Goal: Information Seeking & Learning: Learn about a topic

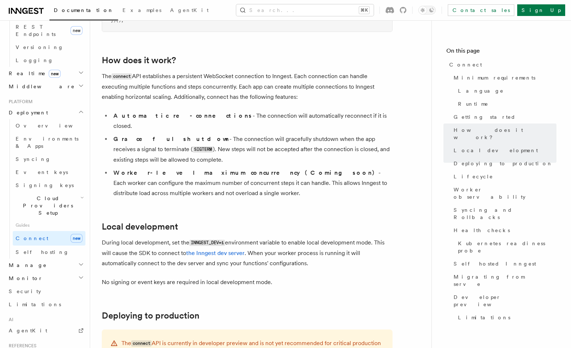
scroll to position [348, 0]
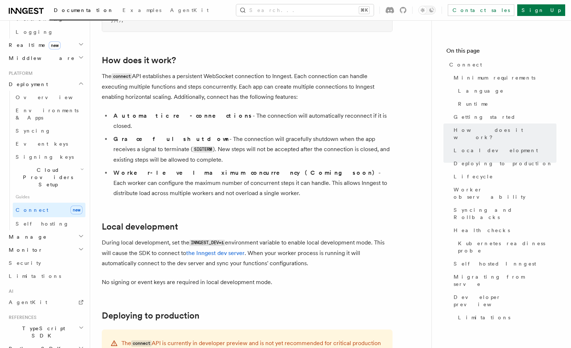
click at [38, 325] on span "TypeScript SDK" at bounding box center [42, 332] width 73 height 15
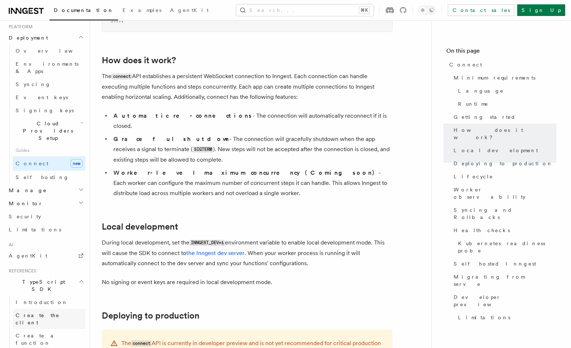
click at [45, 312] on span "Create the client" at bounding box center [38, 318] width 44 height 13
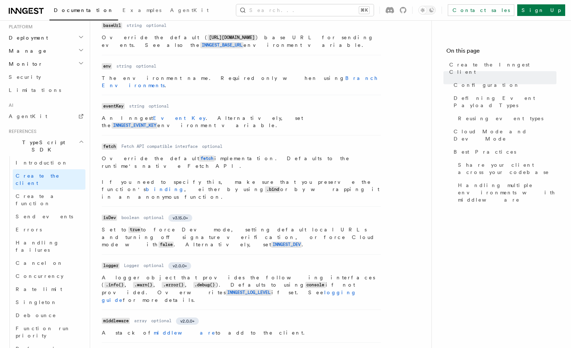
scroll to position [246, 0]
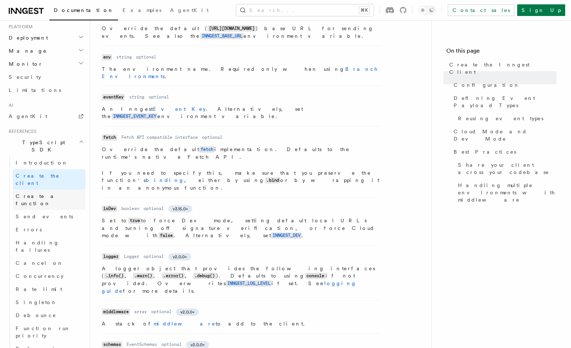
click at [50, 193] on span "Create a function" at bounding box center [37, 199] width 43 height 13
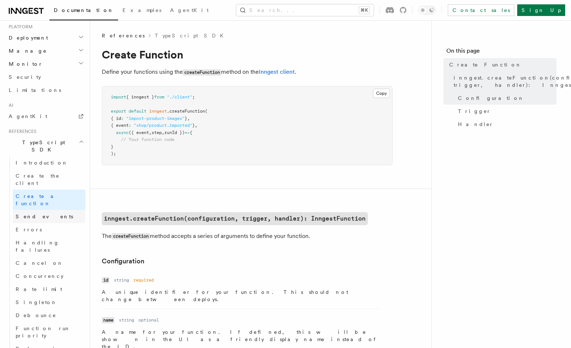
click at [43, 214] on span "Send events" at bounding box center [44, 217] width 57 height 6
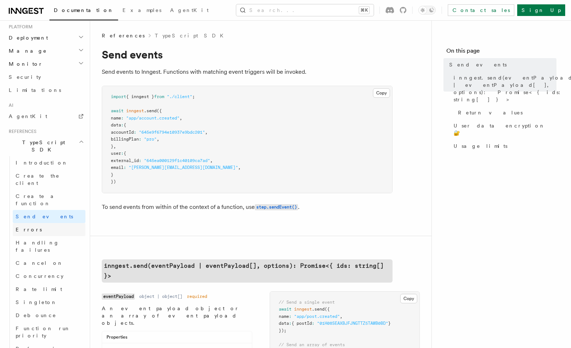
click at [27, 227] on span "Errors" at bounding box center [29, 230] width 26 height 6
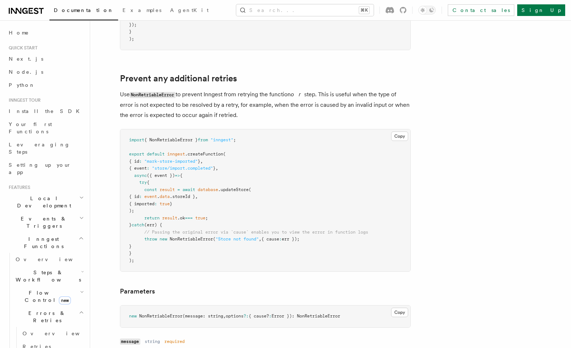
scroll to position [305, 0]
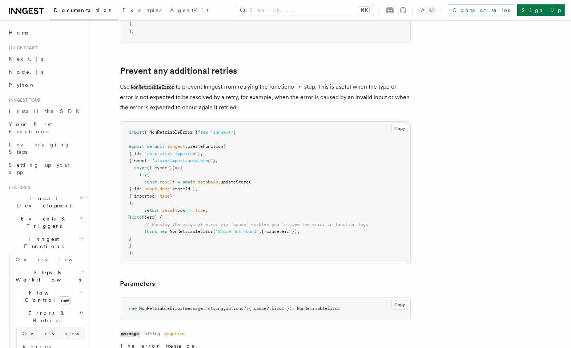
click at [44, 330] on span "Overview" at bounding box center [60, 333] width 75 height 6
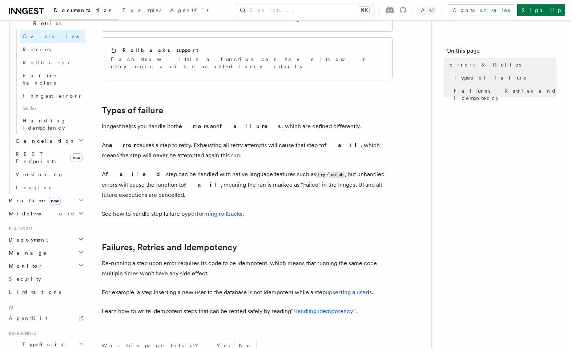
scroll to position [305, 0]
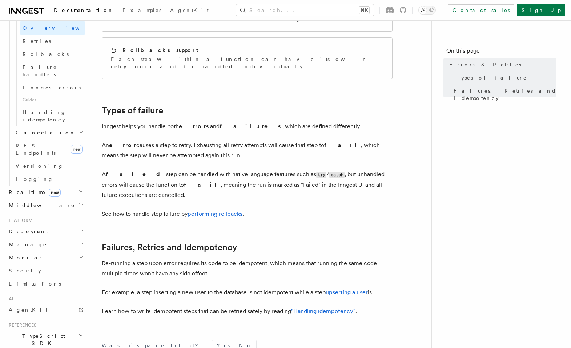
click at [46, 329] on h2 "TypeScript SDK" at bounding box center [46, 339] width 80 height 20
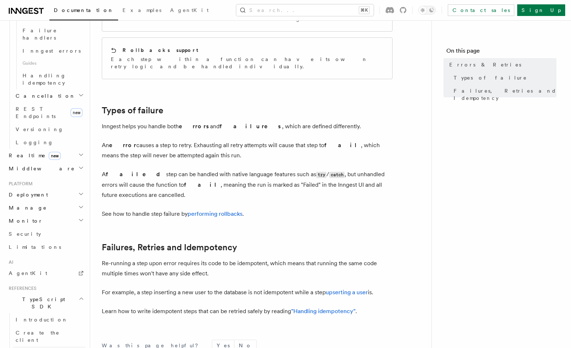
scroll to position [350, 0]
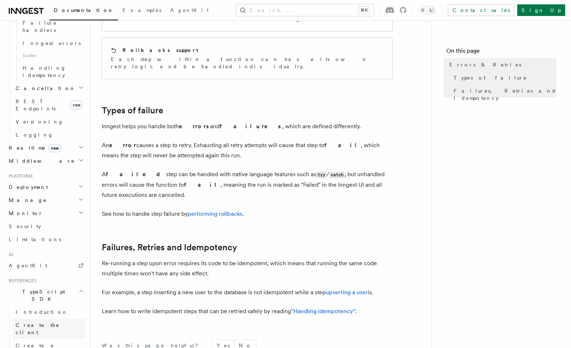
click at [48, 322] on span "Create the client" at bounding box center [38, 328] width 44 height 13
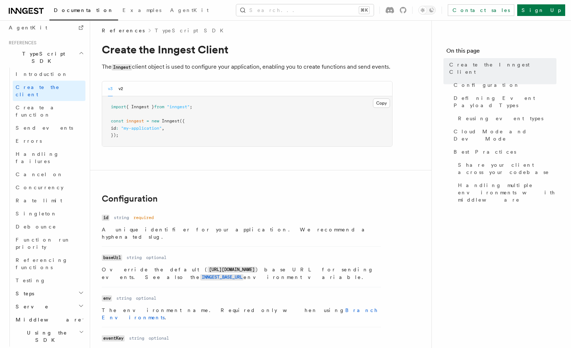
scroll to position [7, 0]
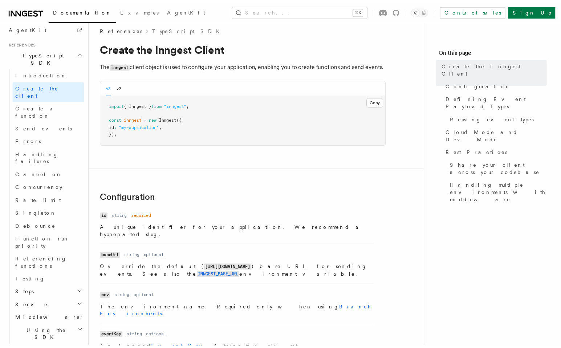
scroll to position [248, 0]
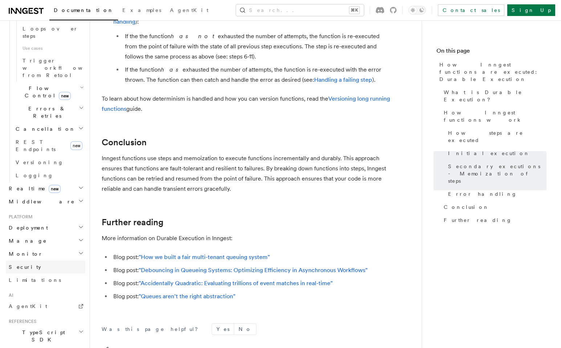
scroll to position [444, 0]
click at [46, 325] on h2 "TypeScript SDK" at bounding box center [46, 335] width 80 height 20
click at [36, 348] on span "Introduction" at bounding box center [42, 352] width 52 height 6
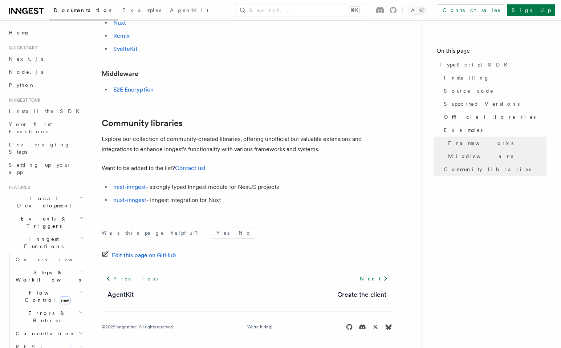
click at [42, 195] on span "Local Development" at bounding box center [42, 202] width 73 height 15
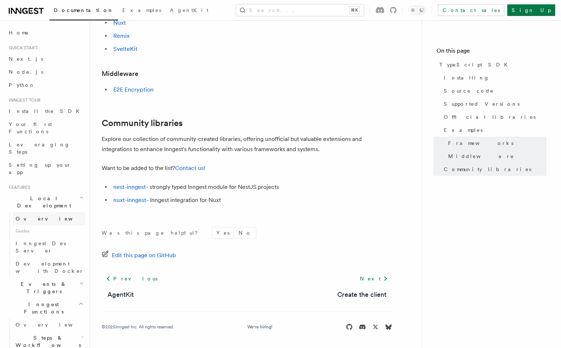
click at [36, 216] on span "Overview" at bounding box center [53, 219] width 75 height 6
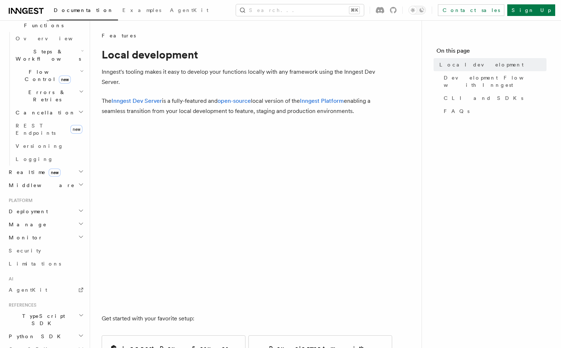
scroll to position [299, 0]
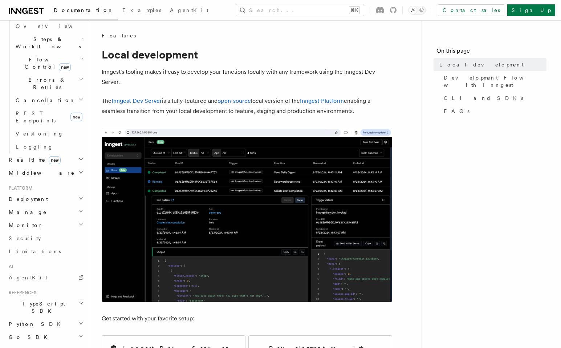
click at [29, 300] on span "TypeScript SDK" at bounding box center [42, 307] width 73 height 15
click at [33, 334] on span "Create the client" at bounding box center [38, 340] width 44 height 13
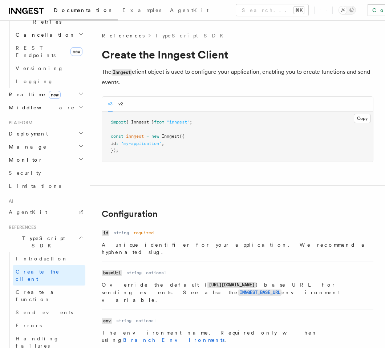
click at [240, 50] on h1 "Create the Inngest Client" at bounding box center [238, 54] width 272 height 13
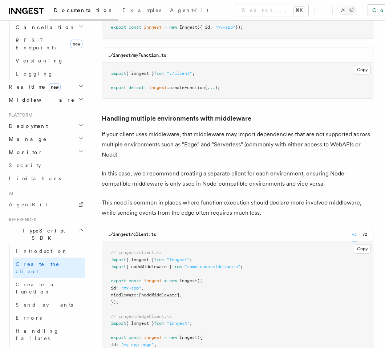
scroll to position [396, 0]
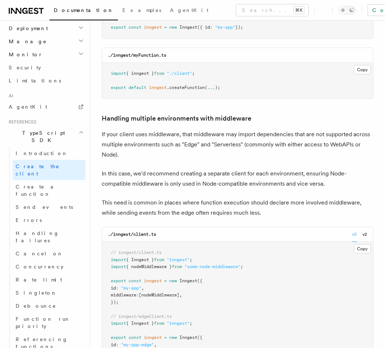
scroll to position [495, 0]
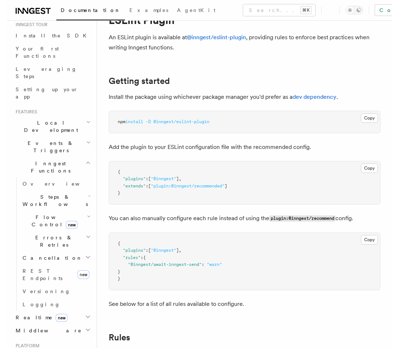
scroll to position [36, 0]
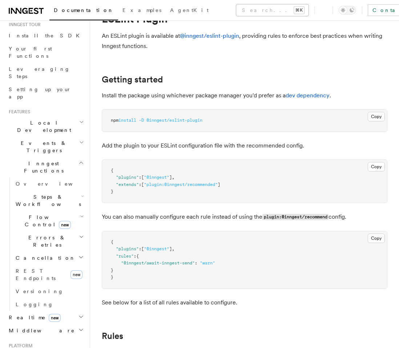
click at [236, 11] on button "Search... ⌘K" at bounding box center [272, 10] width 72 height 12
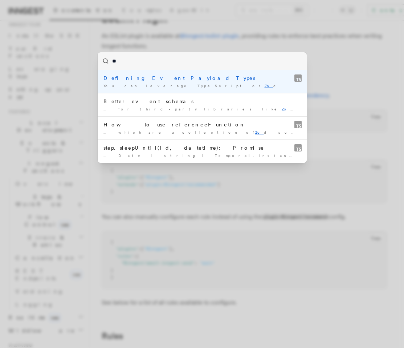
type input "***"
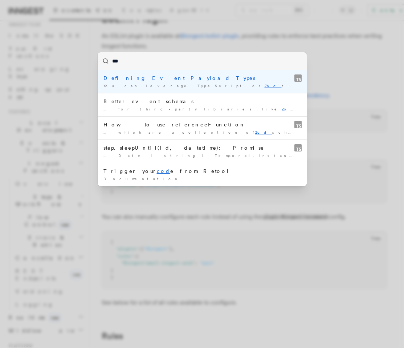
click at [158, 76] on div "Defining Event Payload Types" at bounding box center [203, 77] width 198 height 7
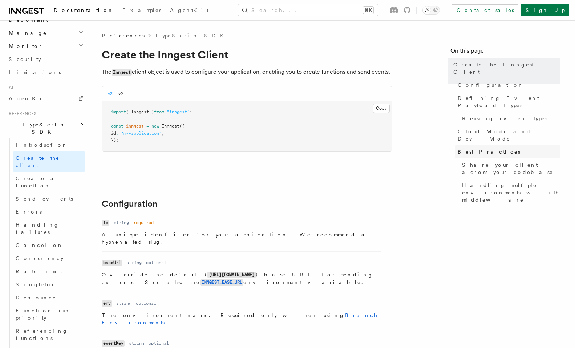
scroll to position [410, 0]
click at [31, 284] on span "Singleton" at bounding box center [36, 287] width 41 height 6
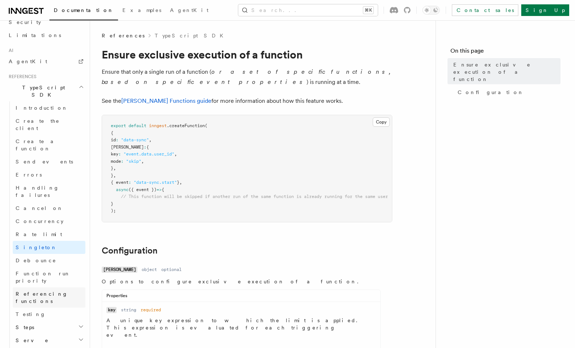
scroll to position [454, 0]
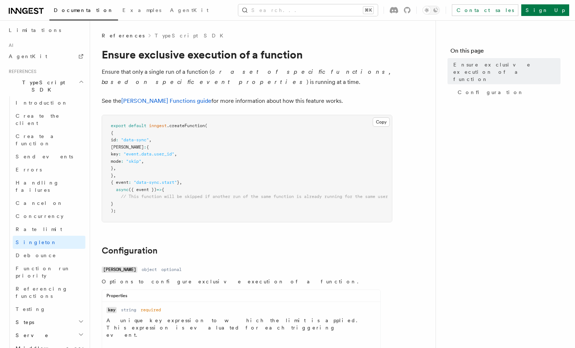
click at [459, 203] on nav "On this page Ensure exclusive execution of a function Configuration" at bounding box center [504, 184] width 139 height 328
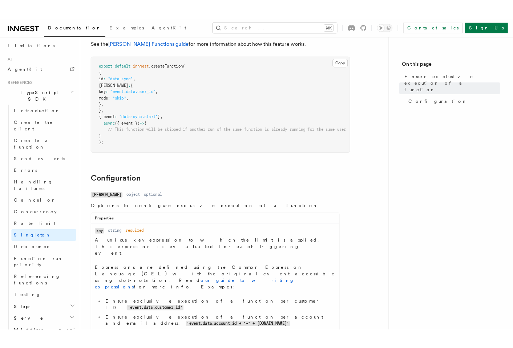
scroll to position [0, 0]
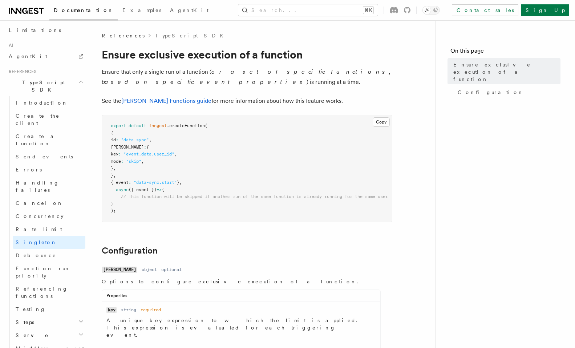
click at [464, 190] on nav "On this page Ensure exclusive execution of a function Configuration" at bounding box center [504, 184] width 139 height 328
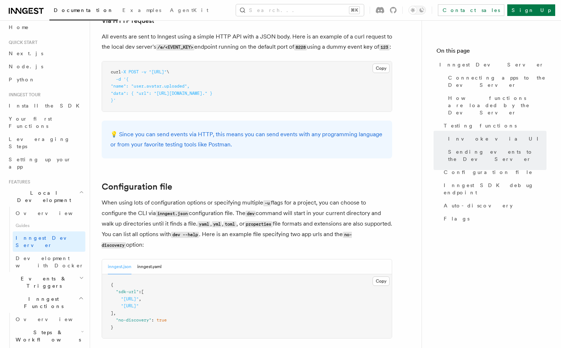
scroll to position [1445, 0]
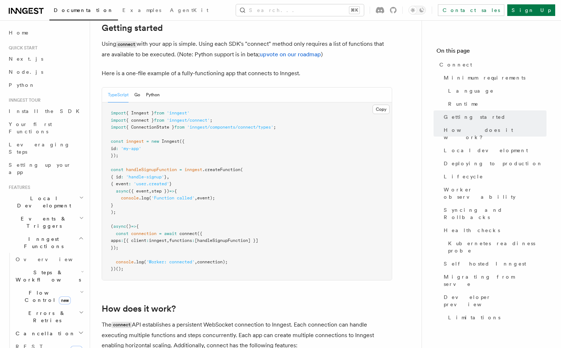
scroll to position [491, 0]
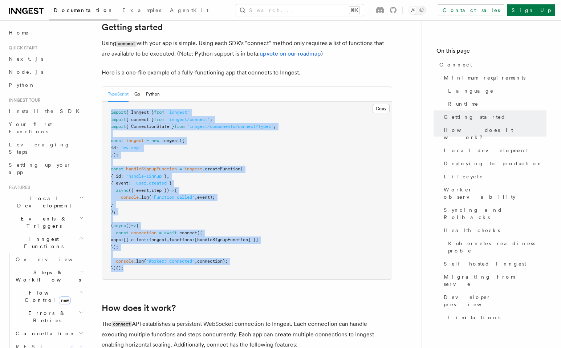
drag, startPoint x: 126, startPoint y: 240, endPoint x: 104, endPoint y: 82, distance: 159.9
click at [104, 102] on pre "import { Inngest } from 'inngest' import { connect } from 'inngest/connect' ; i…" at bounding box center [247, 191] width 290 height 178
copy code "import { Inngest } from 'inngest' import { connect } from 'inngest/connect' ; i…"
click at [268, 187] on pre "import { Inngest } from 'inngest' import { connect } from 'inngest/connect' ; i…" at bounding box center [247, 191] width 290 height 178
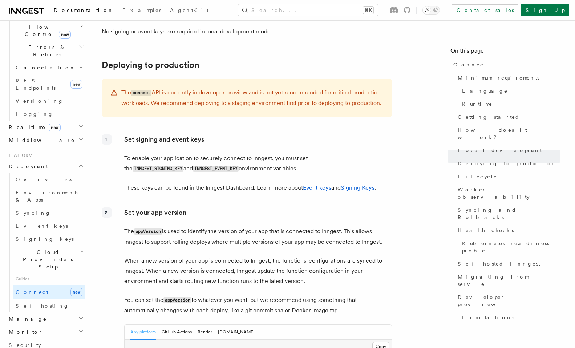
scroll to position [271, 0]
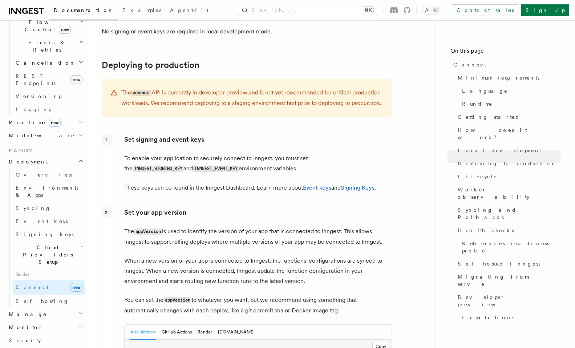
click at [58, 308] on h2 "Manage" at bounding box center [46, 314] width 80 height 13
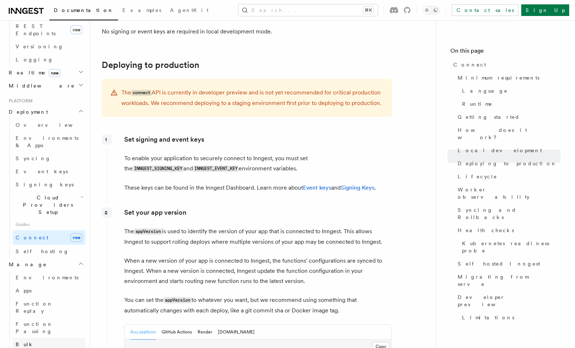
scroll to position [321, 0]
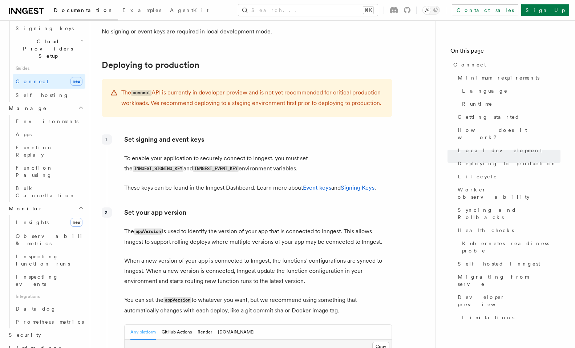
scroll to position [477, 0]
click at [107, 272] on div at bounding box center [107, 317] width 0 height 195
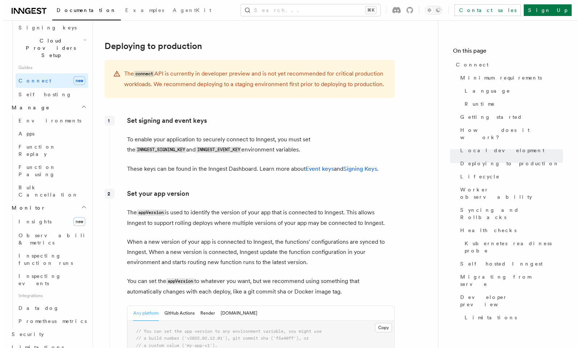
scroll to position [448, 0]
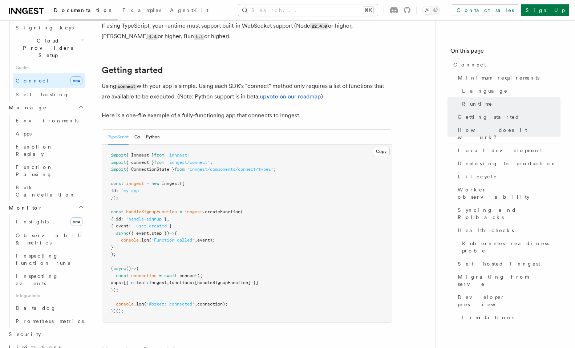
click at [313, 11] on button "Search... ⌘K" at bounding box center [307, 10] width 139 height 12
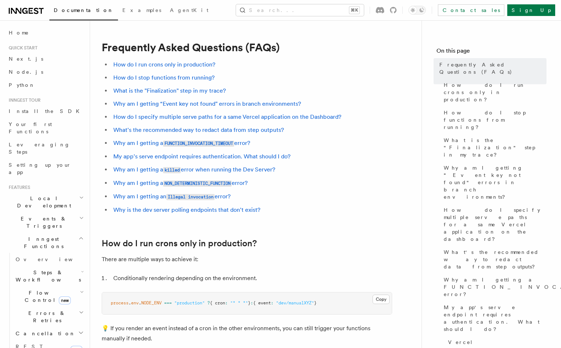
scroll to position [248, 0]
